Goal: Ask a question

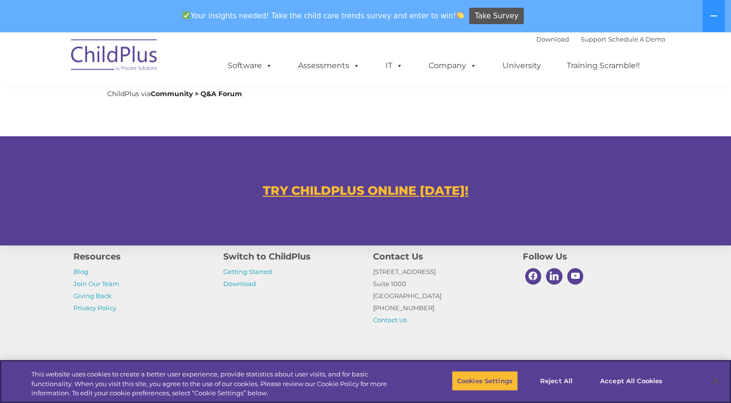
scroll to position [580, 0]
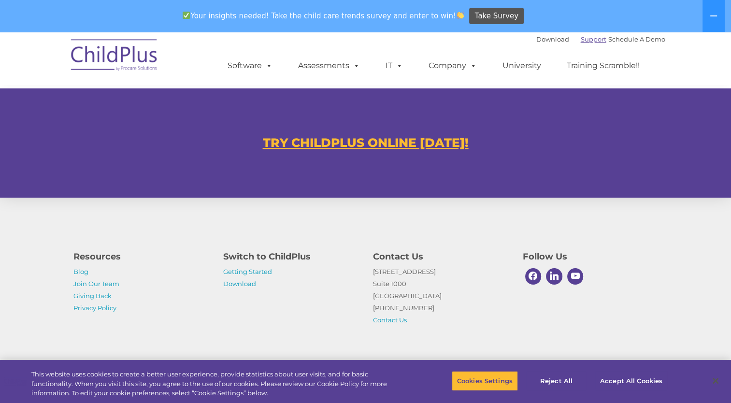
click at [587, 38] on link "Support" at bounding box center [594, 39] width 26 height 8
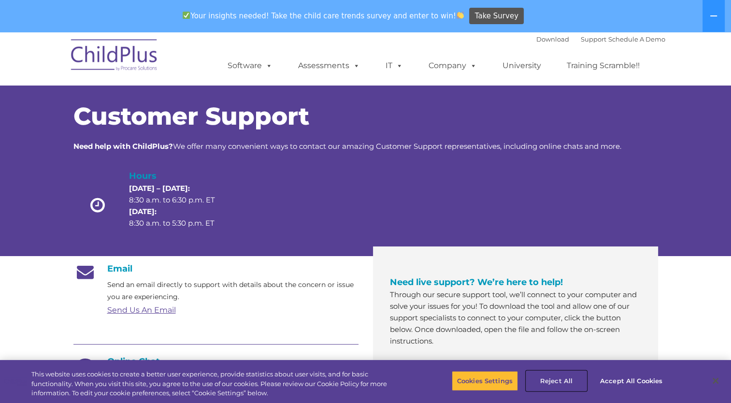
click at [569, 382] on button "Reject All" at bounding box center [556, 380] width 60 height 20
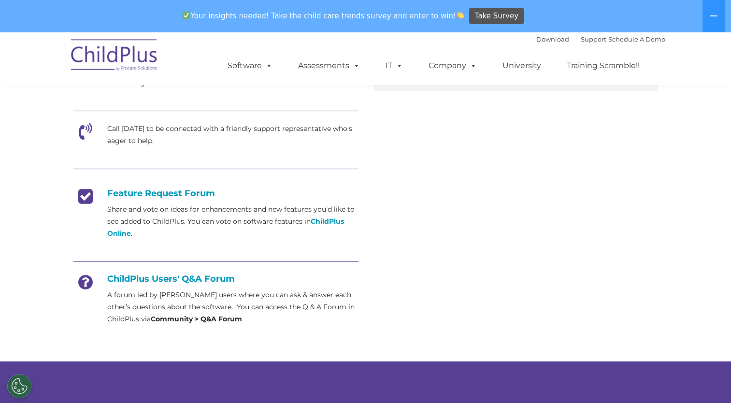
scroll to position [319, 0]
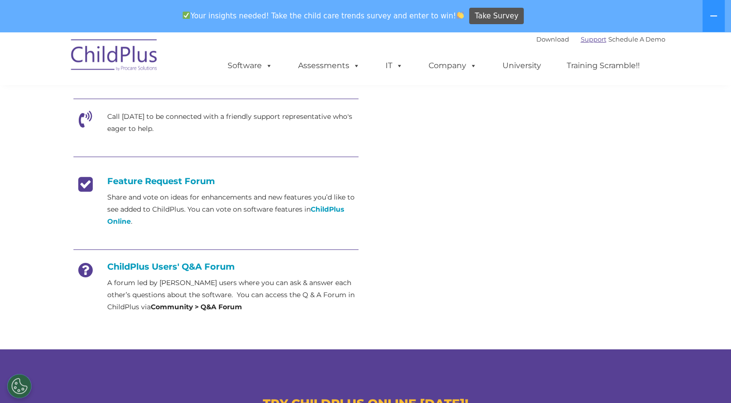
click at [581, 41] on link "Support" at bounding box center [594, 39] width 26 height 8
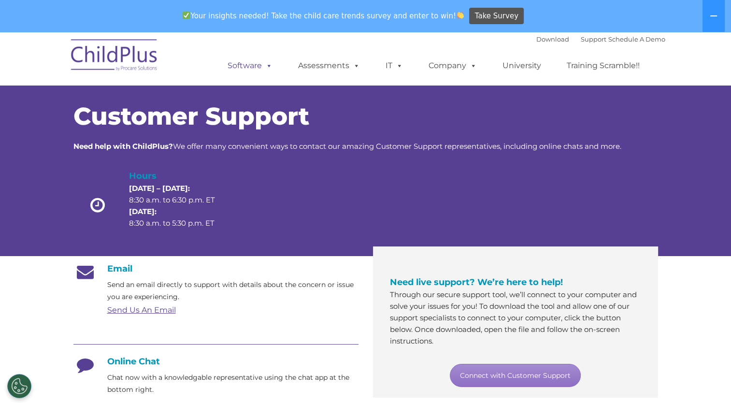
click at [265, 68] on span at bounding box center [267, 65] width 11 height 9
click at [266, 66] on span at bounding box center [267, 65] width 11 height 9
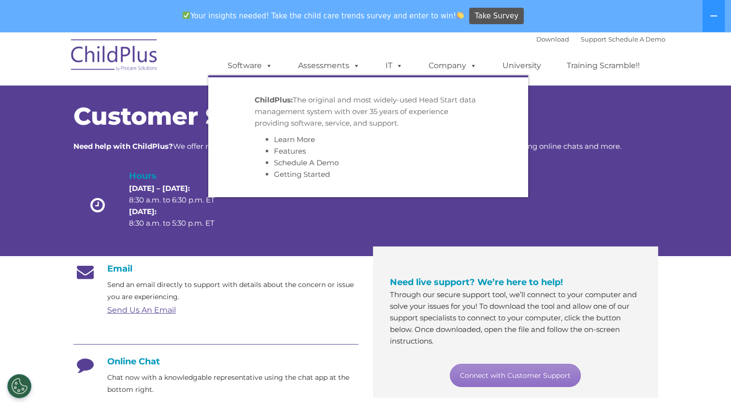
click at [255, 110] on p "ChildPlus: The original and most widely-used Head Start data management system …" at bounding box center [368, 111] width 227 height 35
click at [252, 69] on link "Software" at bounding box center [250, 65] width 64 height 19
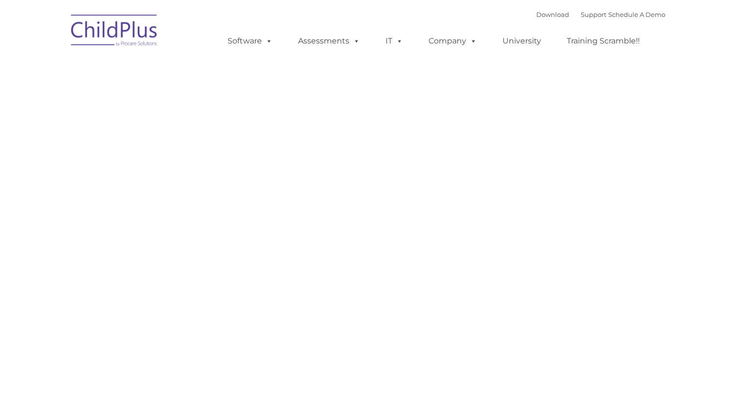
type input ""
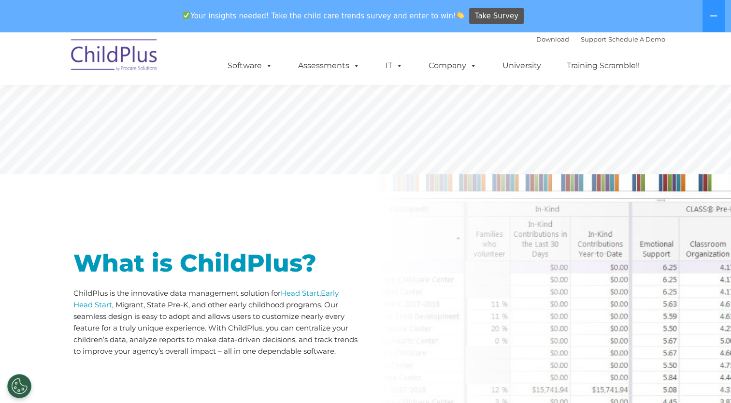
scroll to position [340, 0]
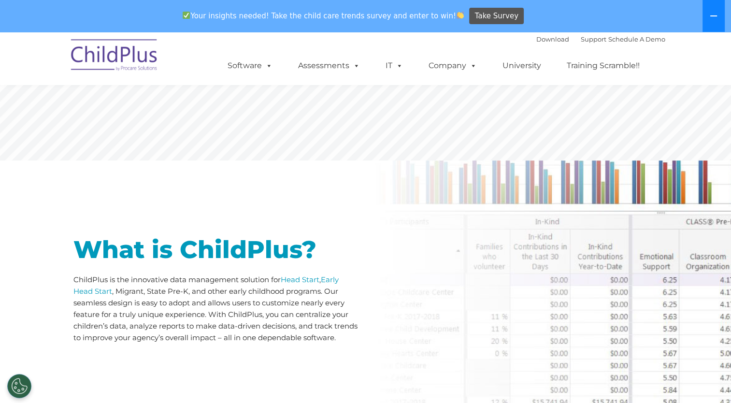
click at [715, 11] on button at bounding box center [713, 16] width 22 height 32
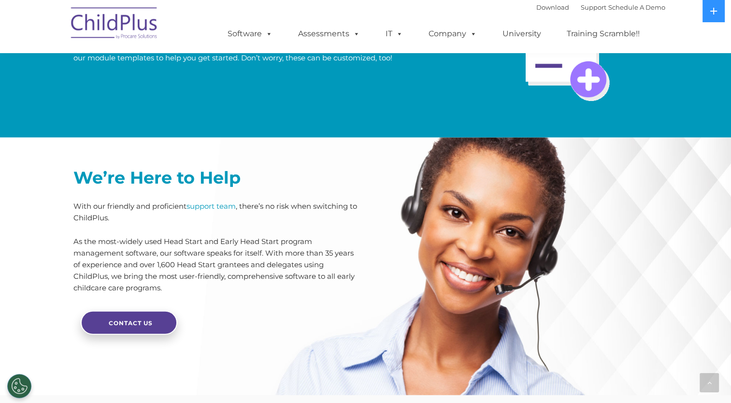
scroll to position [2065, 0]
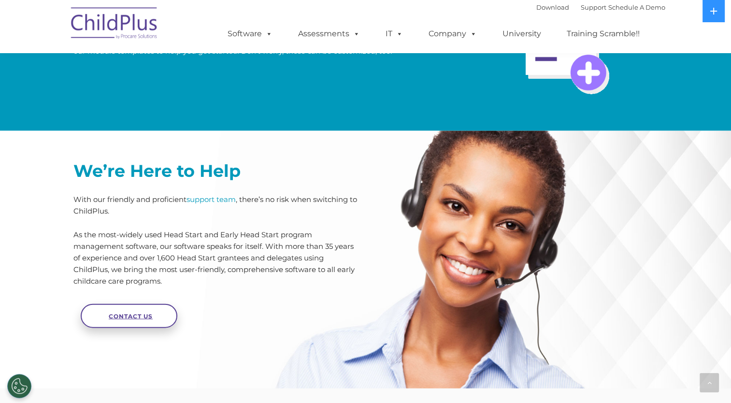
click at [131, 320] on span "Contact Us" at bounding box center [131, 315] width 44 height 7
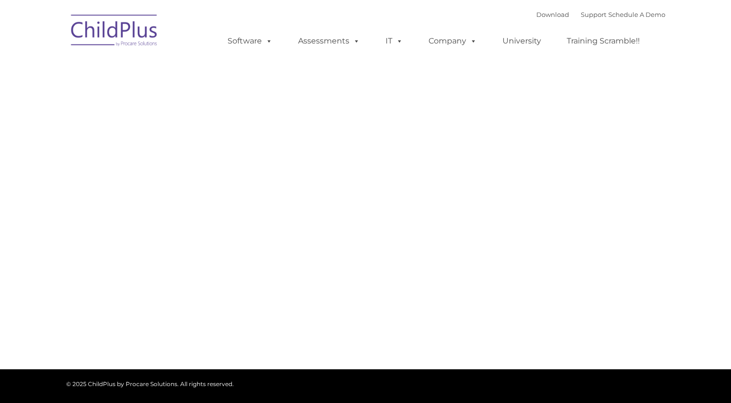
type input ""
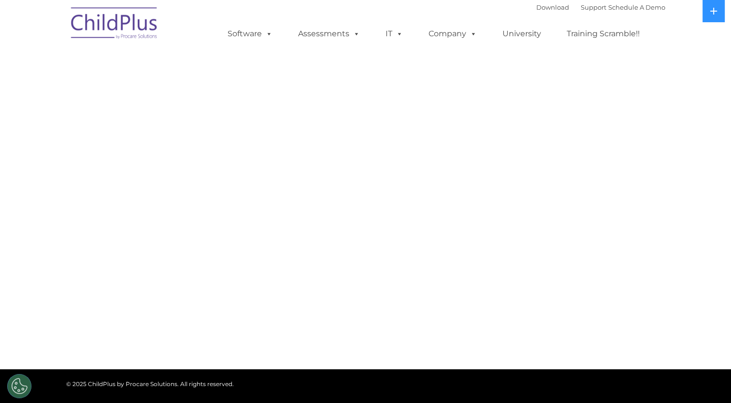
select select "MEDIUM"
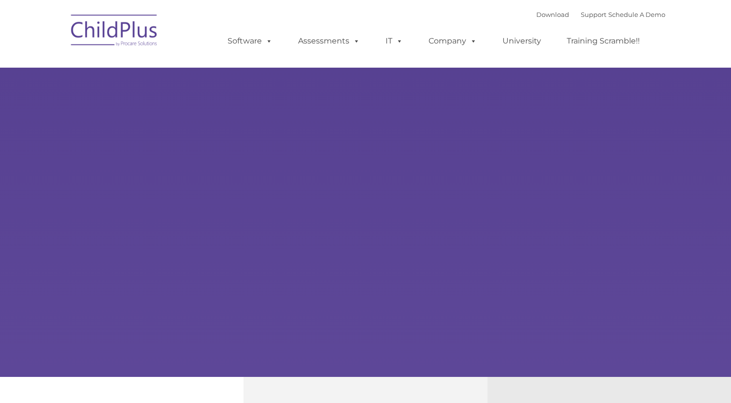
type input ""
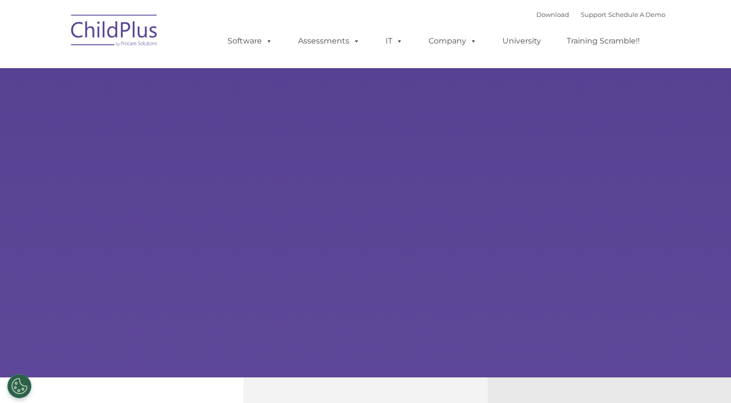
select select "MEDIUM"
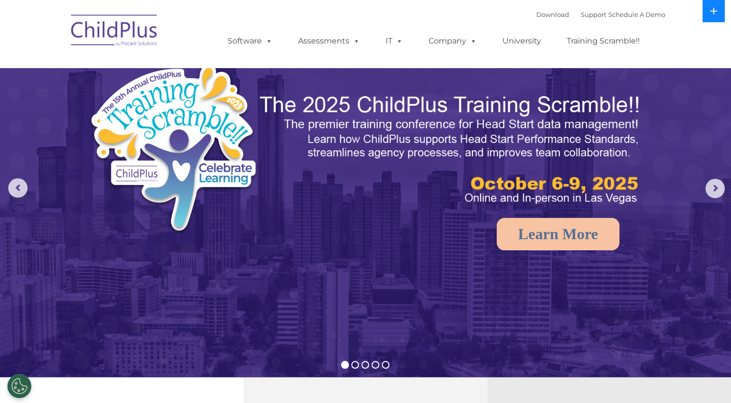
click at [720, 11] on button at bounding box center [713, 11] width 22 height 22
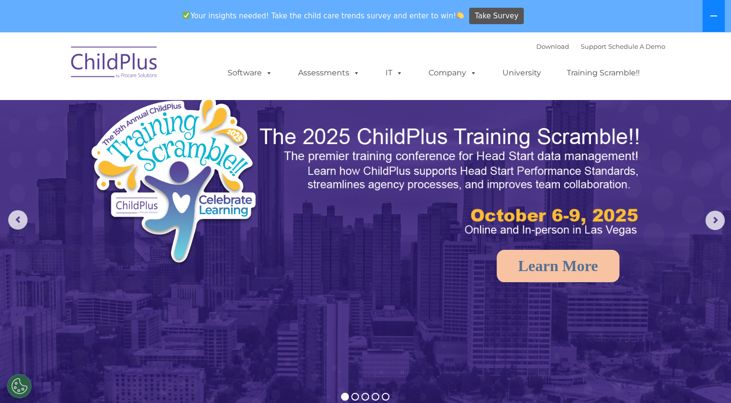
click at [712, 14] on icon at bounding box center [713, 16] width 8 height 8
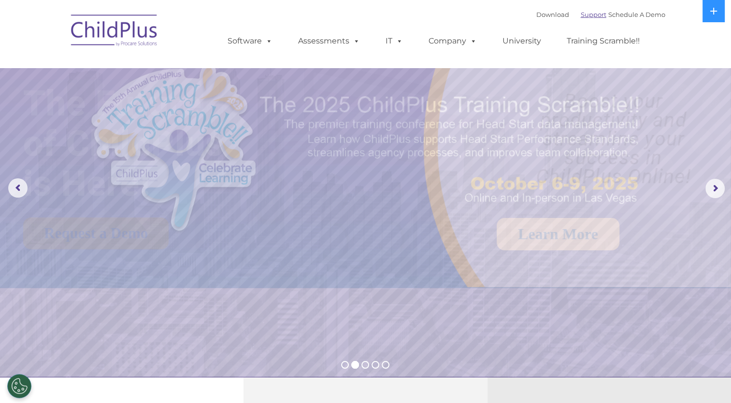
click at [582, 14] on link "Support" at bounding box center [594, 15] width 26 height 8
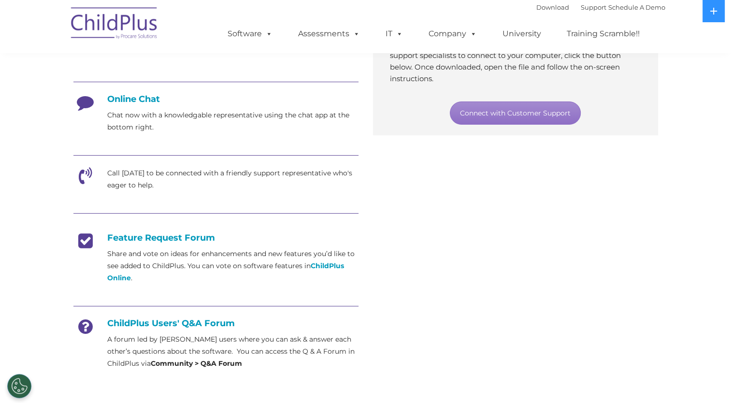
scroll to position [232, 0]
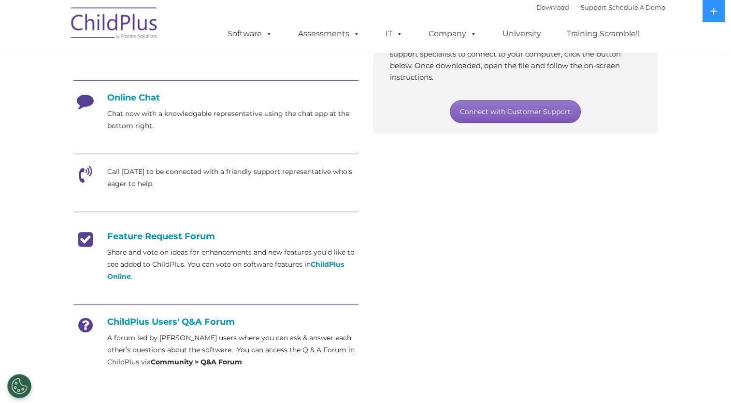
click at [524, 112] on link "Connect with Customer Support" at bounding box center [515, 111] width 131 height 23
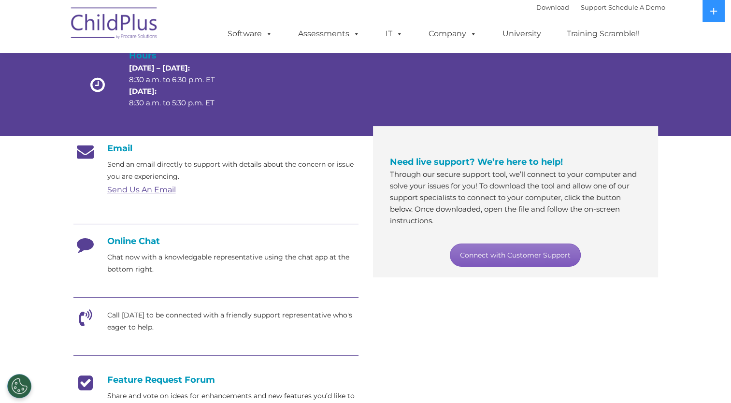
scroll to position [54, 0]
